Goal: Book appointment/travel/reservation

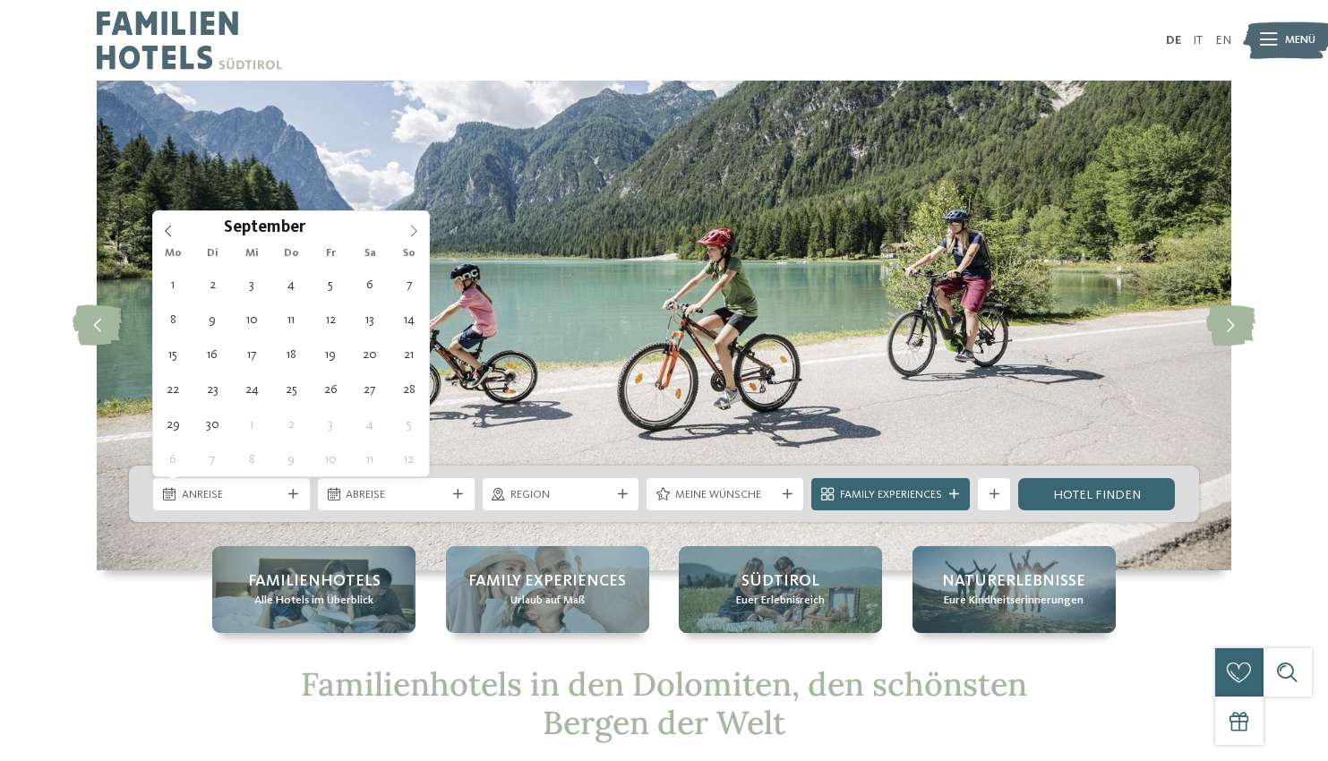
click at [413, 227] on icon at bounding box center [414, 232] width 6 height 12
click at [413, 225] on span at bounding box center [413, 226] width 30 height 30
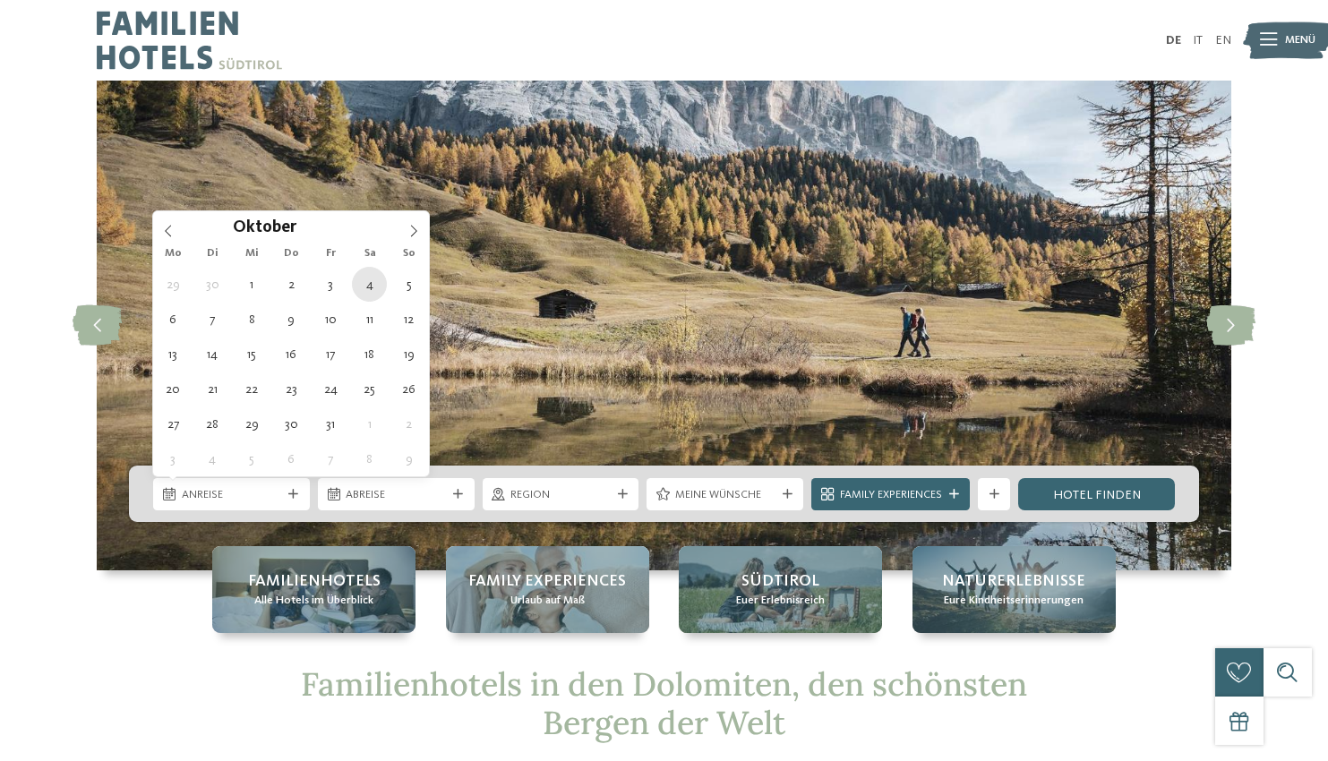
type div "04.10.2025"
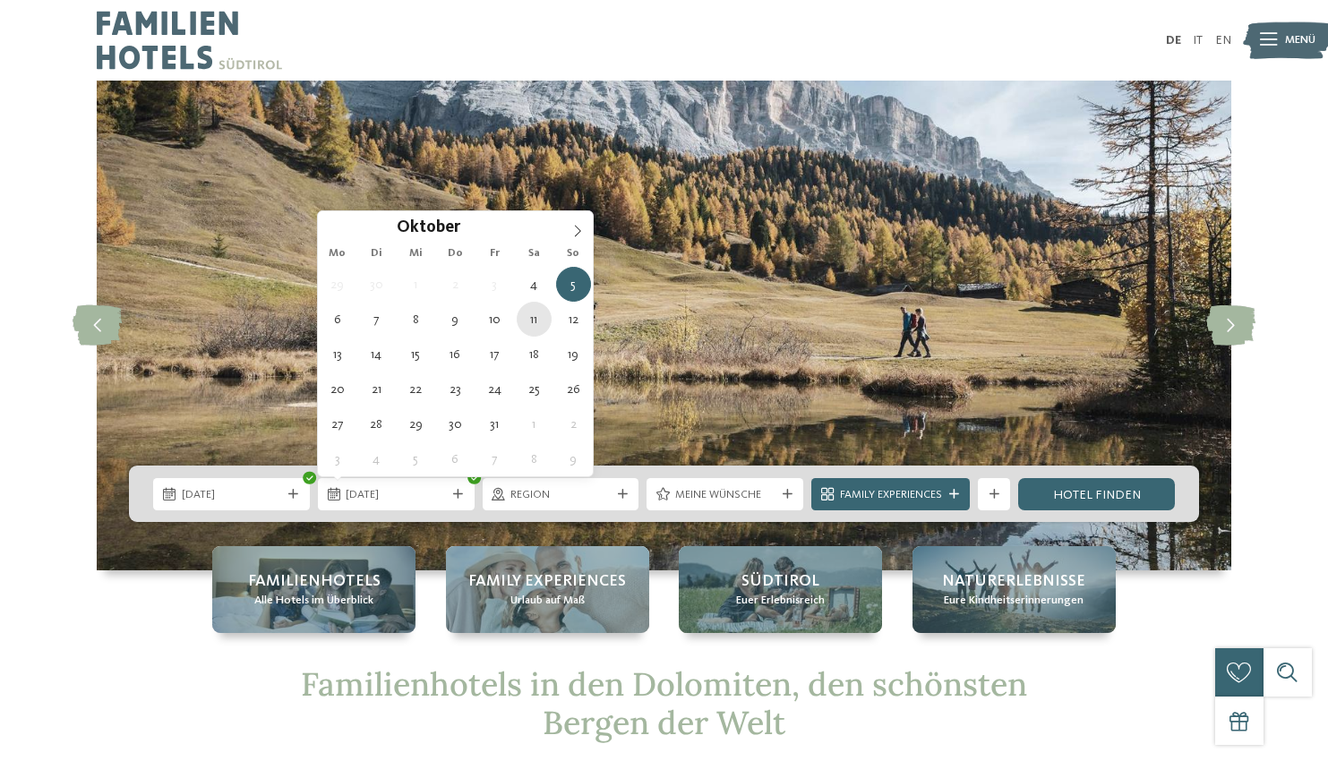
type div "11.10.2025"
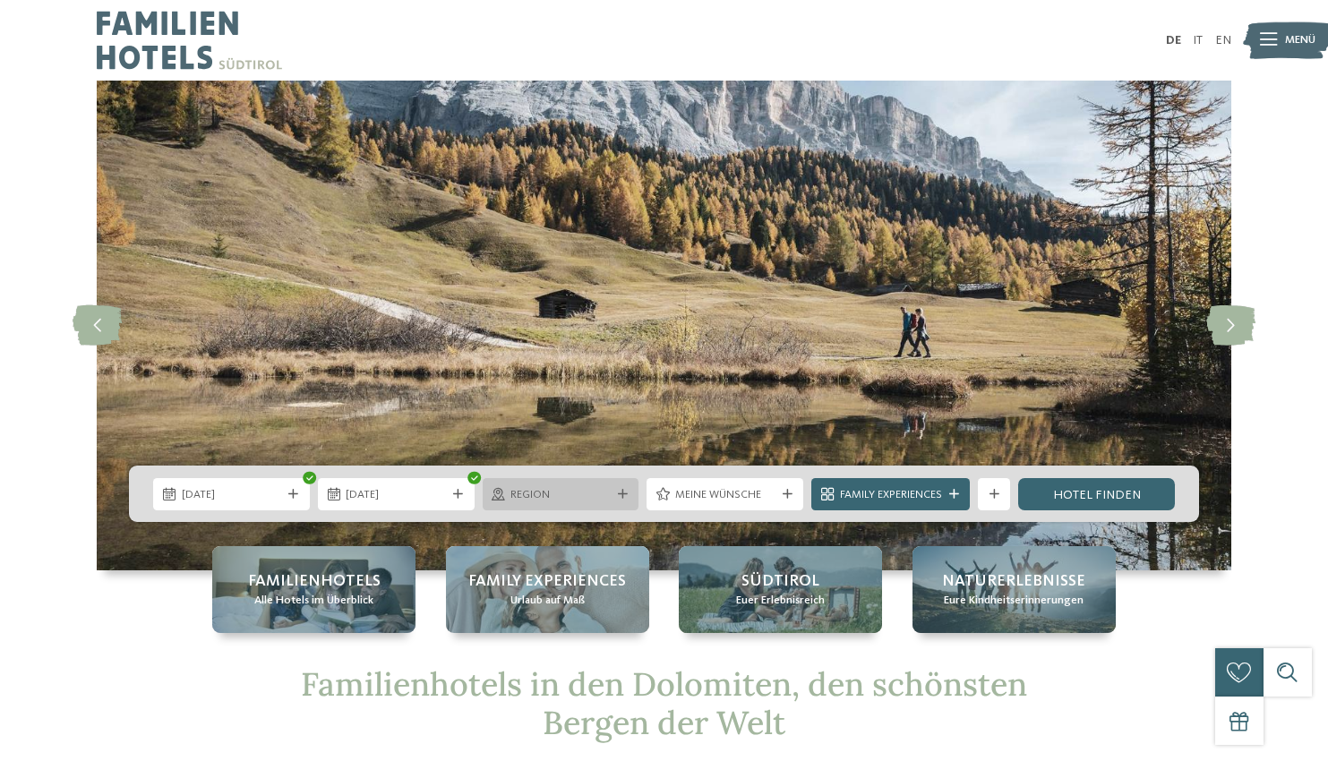
click at [542, 507] on div "Region" at bounding box center [561, 494] width 157 height 32
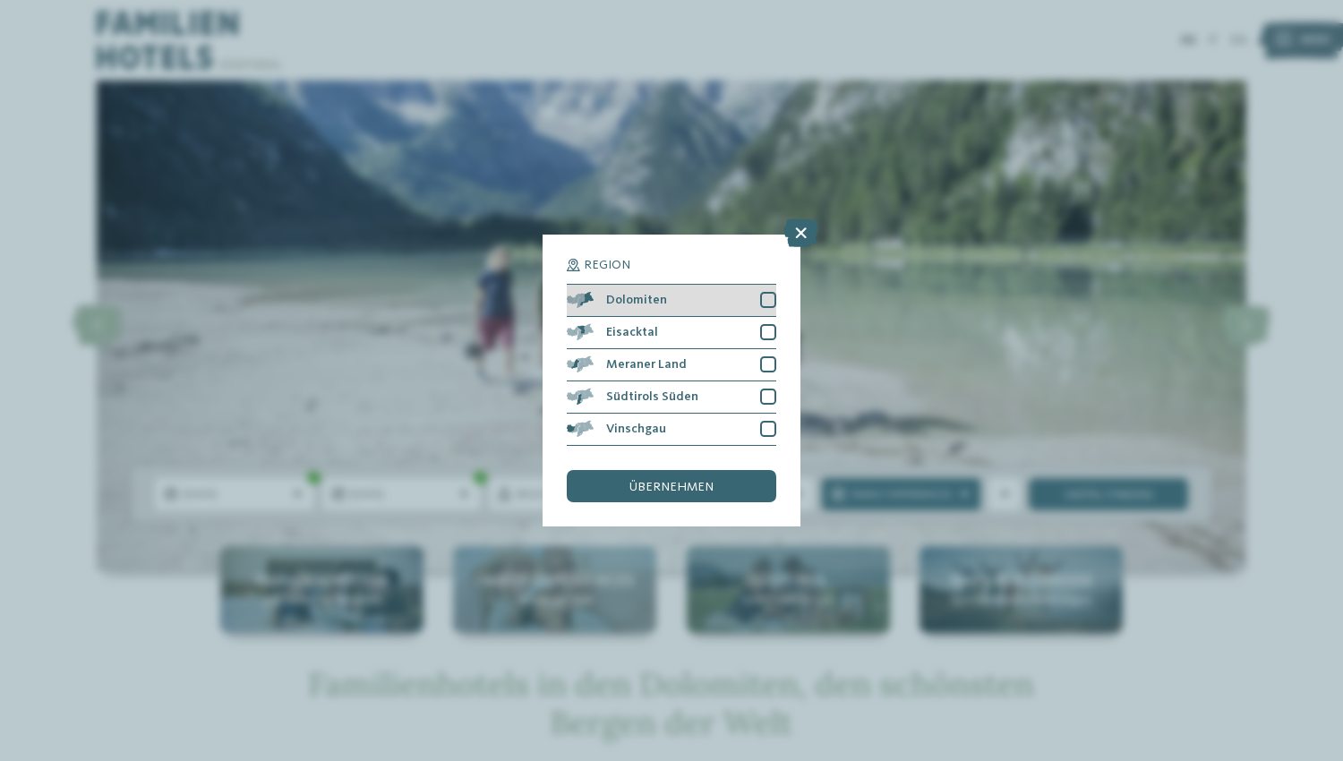
click at [769, 300] on div at bounding box center [768, 300] width 16 height 16
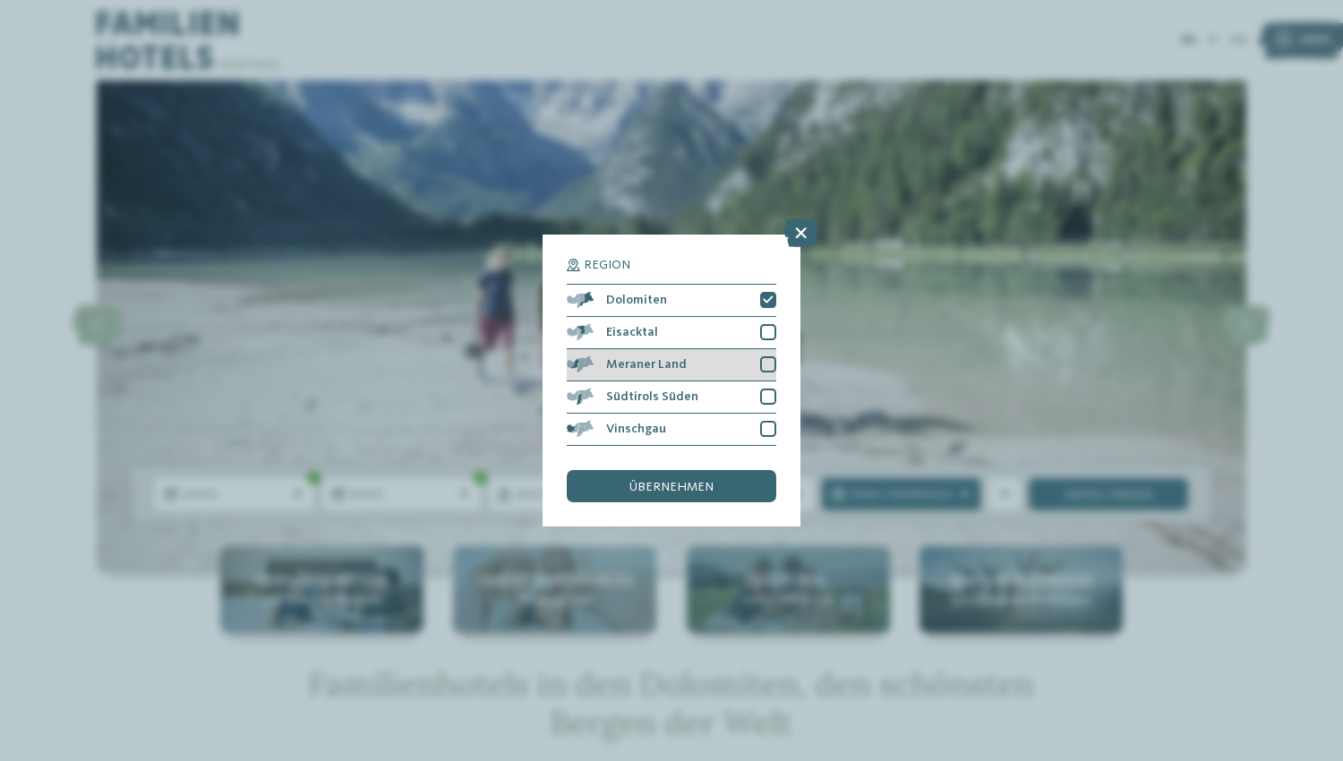
click at [767, 362] on div at bounding box center [768, 364] width 16 height 16
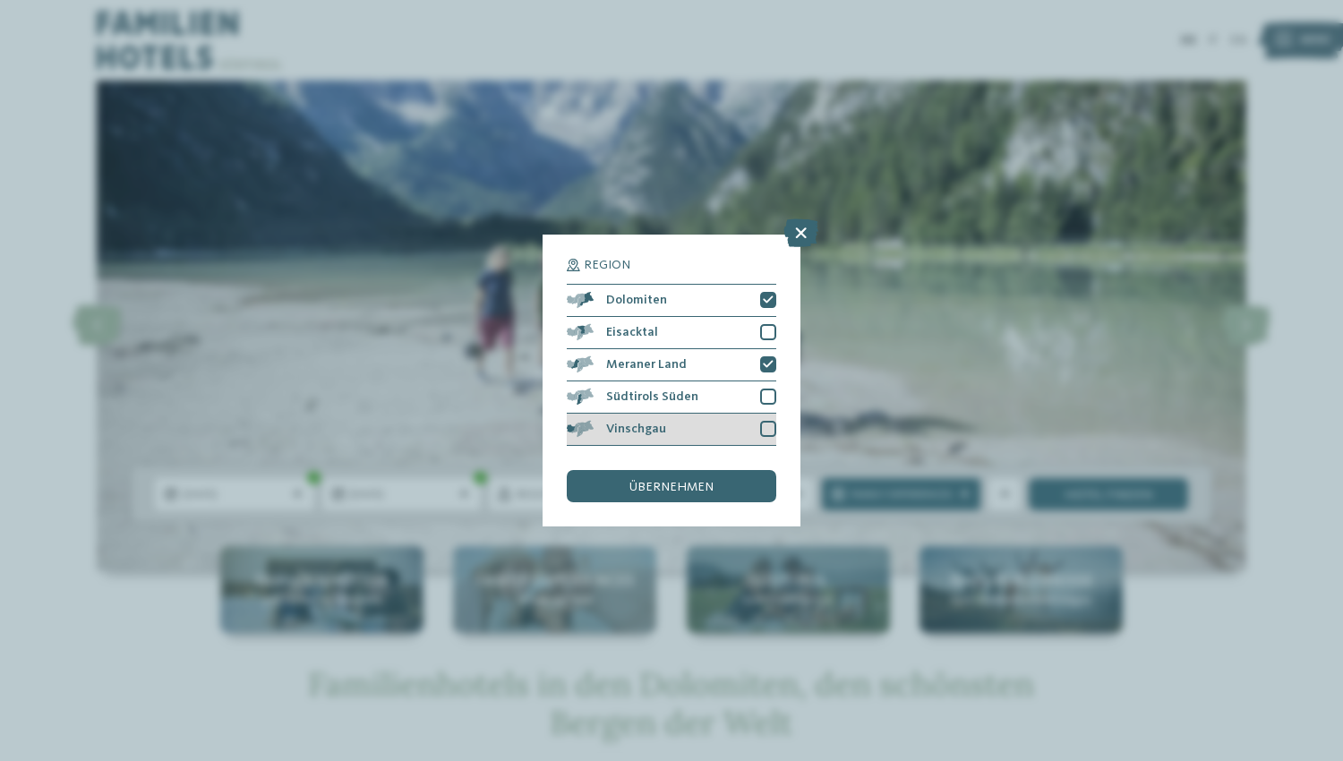
click at [767, 425] on div at bounding box center [768, 429] width 16 height 16
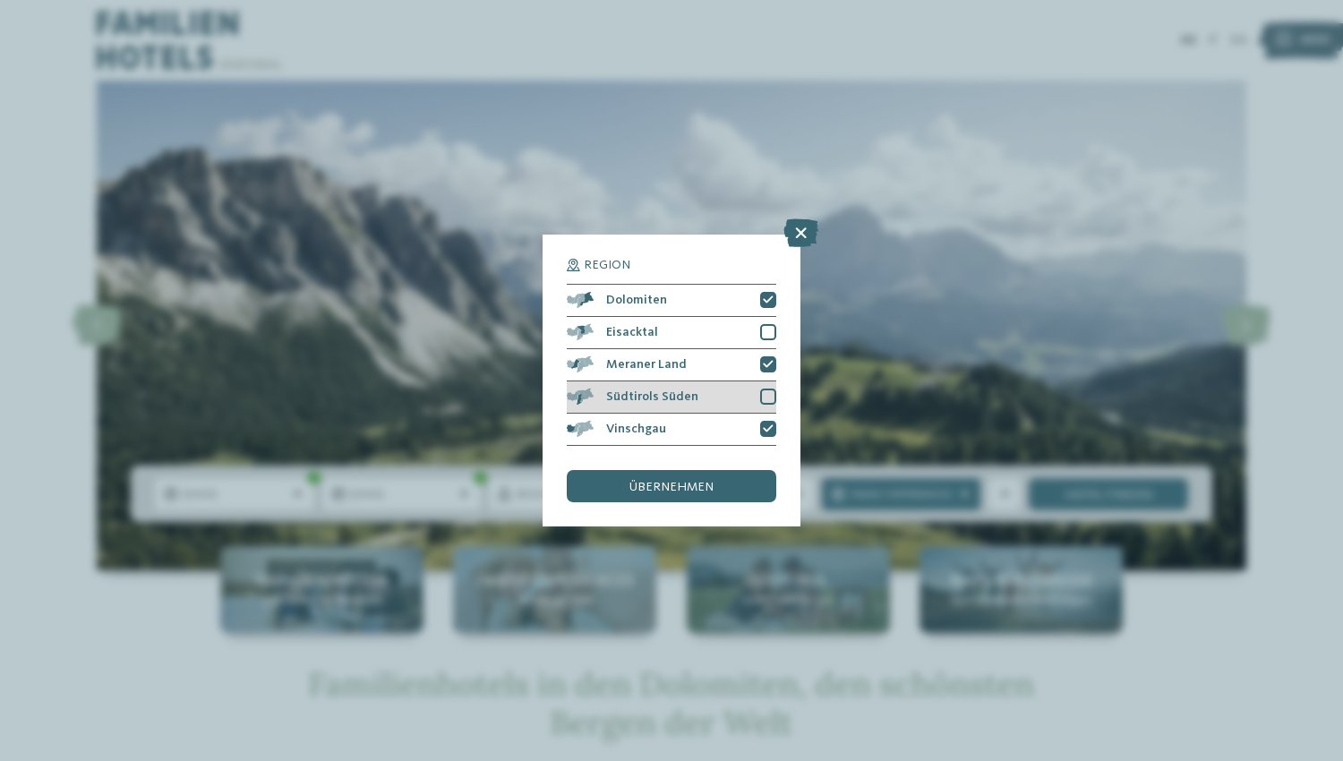
click at [767, 390] on div at bounding box center [768, 397] width 16 height 16
click at [713, 501] on div "übernehmen" at bounding box center [672, 486] width 210 height 32
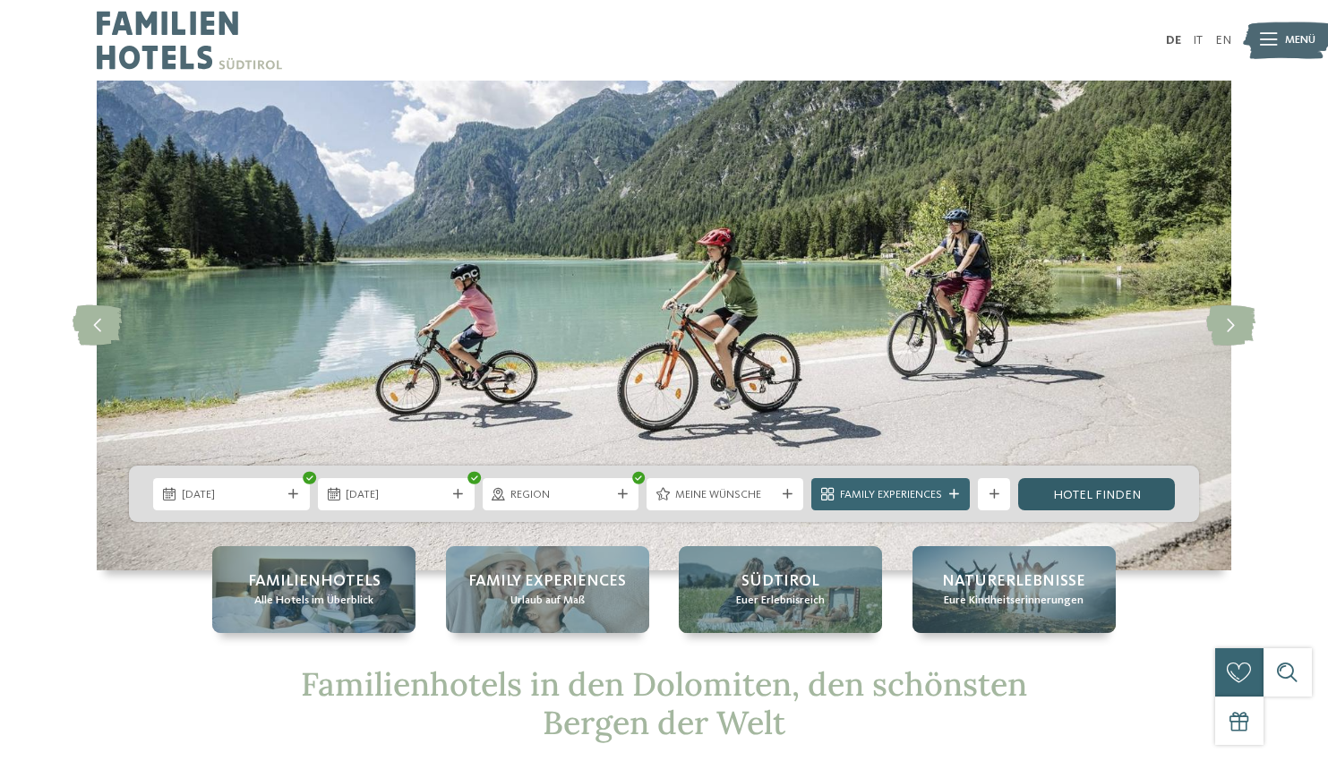
click at [1076, 487] on link "Hotel finden" at bounding box center [1096, 494] width 157 height 32
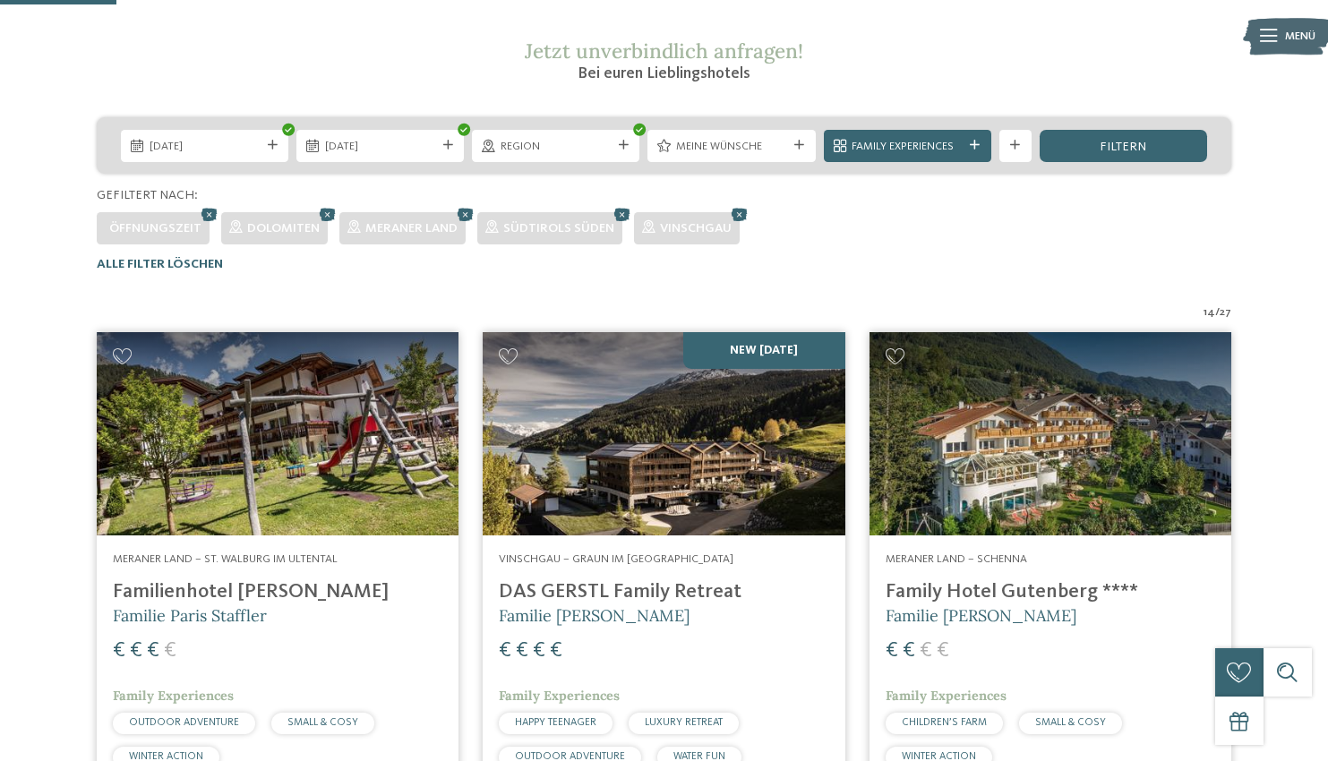
scroll to position [297, 0]
click at [710, 465] on img at bounding box center [664, 433] width 362 height 203
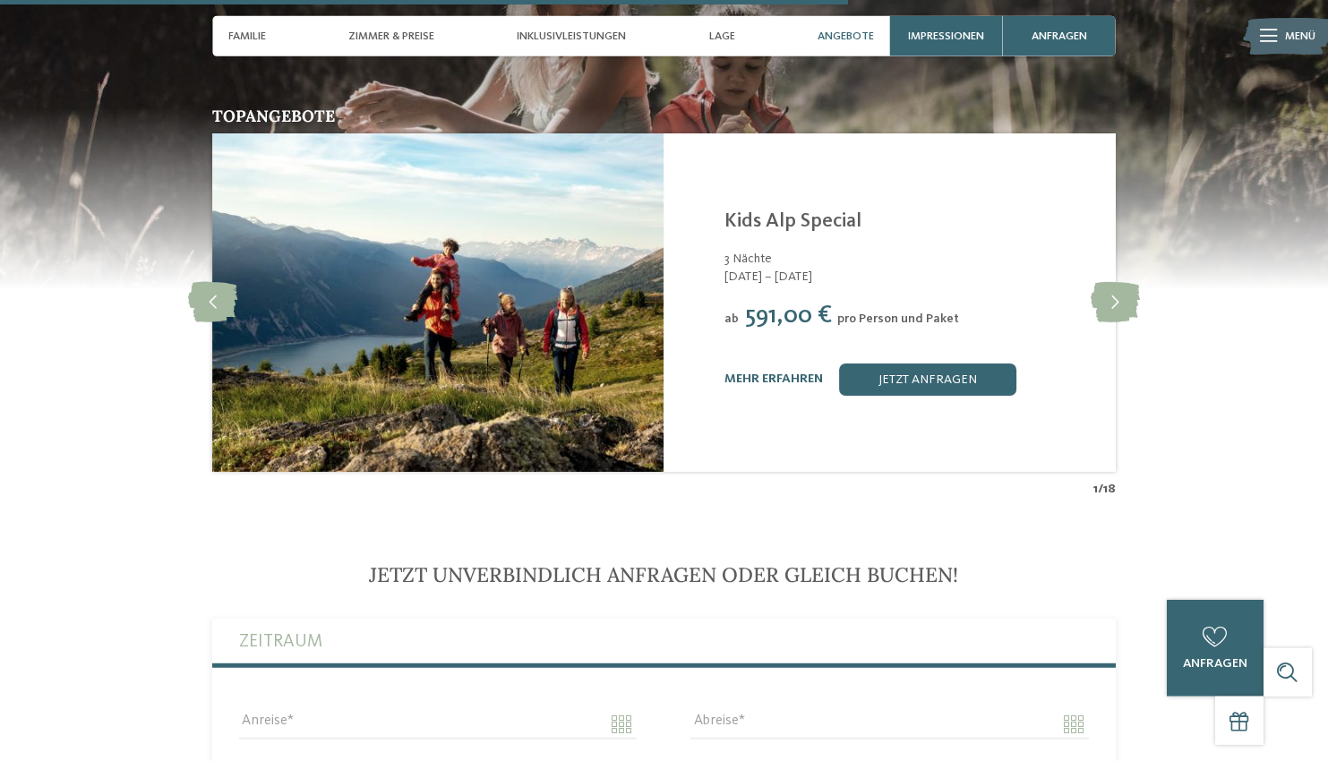
scroll to position [3472, 0]
